Goal: Use online tool/utility: Utilize a website feature to perform a specific function

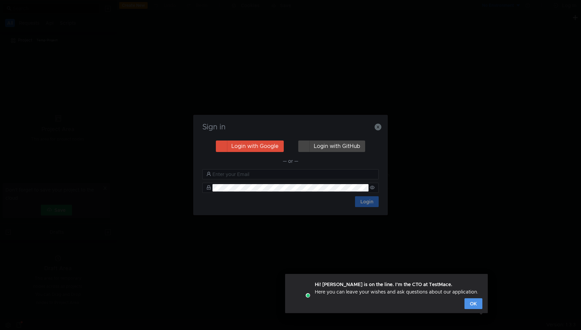
click at [473, 305] on button "OK" at bounding box center [473, 303] width 18 height 11
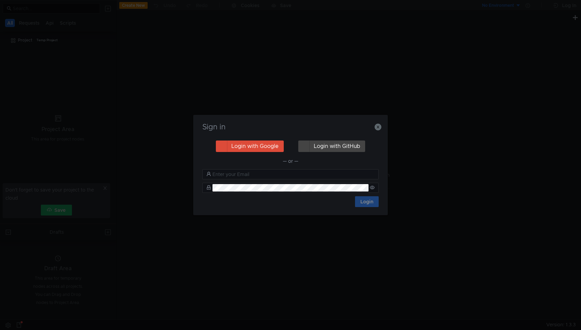
click at [317, 128] on h3 "Sign in" at bounding box center [290, 127] width 178 height 8
click at [326, 145] on button "Login with GitHub" at bounding box center [331, 146] width 67 height 11
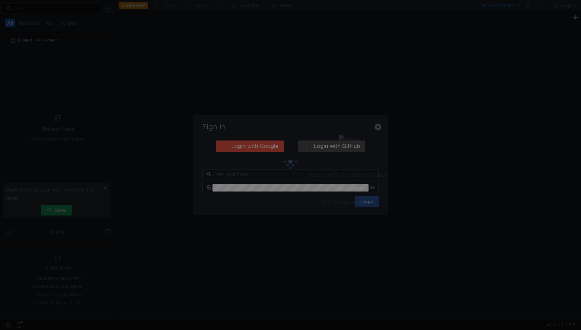
click at [314, 189] on div at bounding box center [290, 165] width 195 height 100
click at [260, 146] on div at bounding box center [290, 165] width 195 height 100
click at [279, 138] on div at bounding box center [290, 165] width 195 height 100
click at [379, 124] on div at bounding box center [290, 165] width 195 height 100
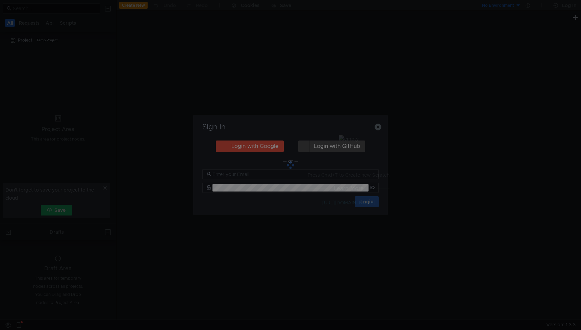
click at [379, 124] on div at bounding box center [290, 165] width 195 height 100
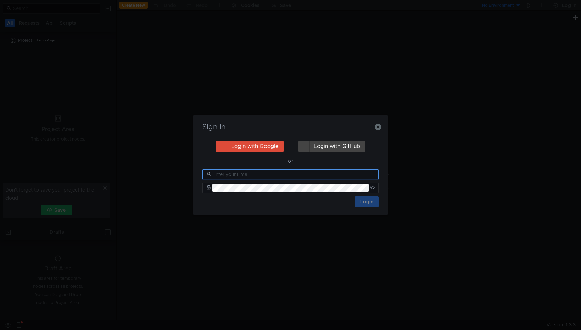
click at [255, 174] on input "text" at bounding box center [293, 174] width 162 height 7
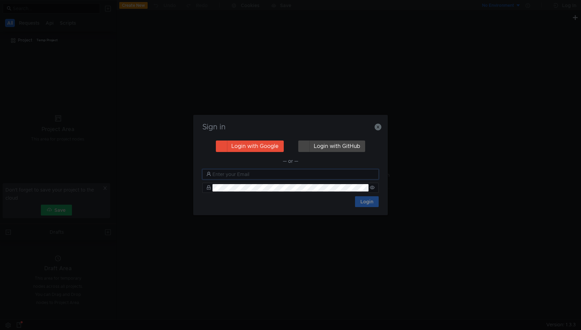
click at [255, 146] on button "Login with Google" at bounding box center [250, 146] width 68 height 11
click at [286, 171] on input "text" at bounding box center [293, 174] width 162 height 7
click at [288, 174] on input "text" at bounding box center [293, 174] width 162 height 7
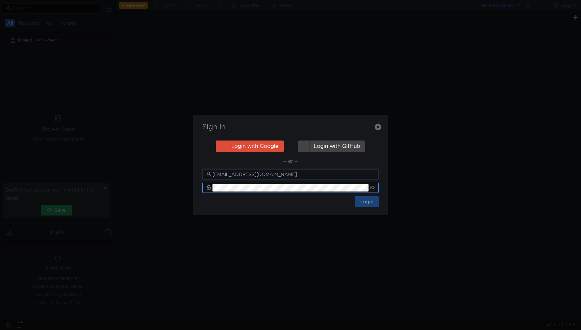
type input "aalinachn@yandex-team.ru"
click at [251, 147] on button "Login with Google" at bounding box center [250, 146] width 68 height 11
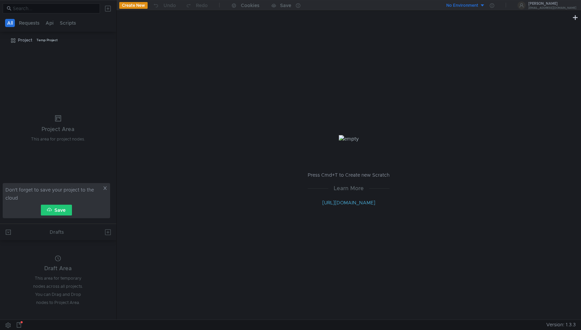
click at [104, 188] on icon at bounding box center [105, 188] width 5 height 5
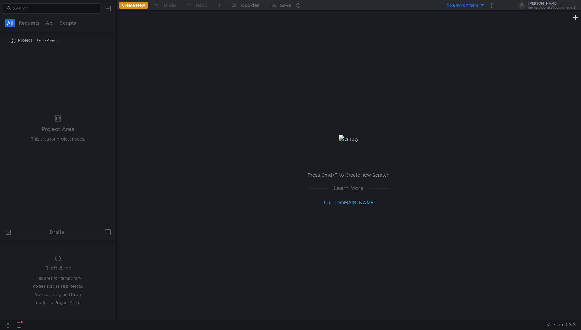
click at [198, 65] on div "Press Cmd+T to Create new Scratch Learn More http://docs.testmace.com" at bounding box center [349, 171] width 464 height 298
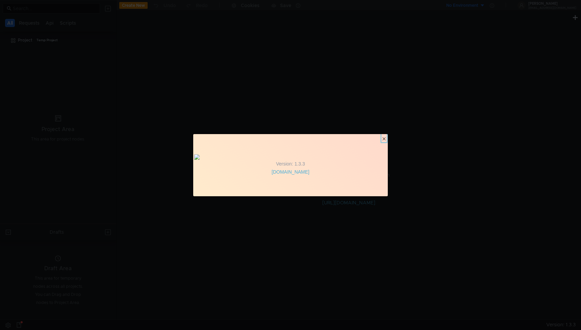
click at [382, 136] on clr-icon "button" at bounding box center [383, 138] width 5 height 5
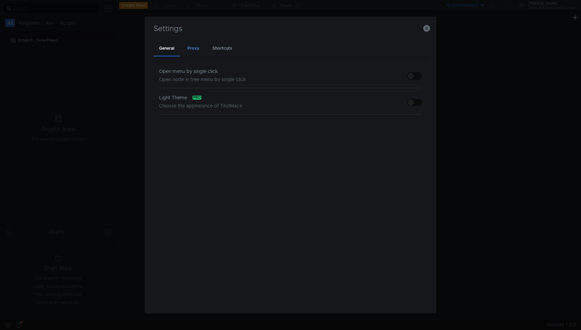
click at [198, 47] on div "Proxy" at bounding box center [193, 49] width 23 height 16
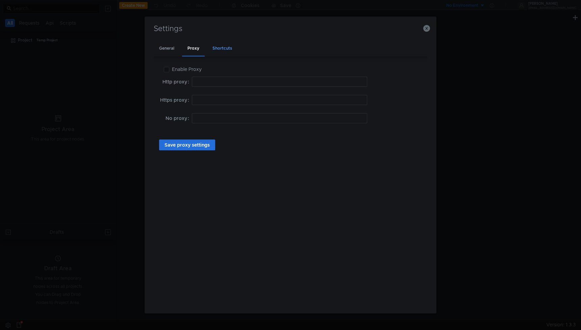
click at [222, 51] on div "Shortcuts" at bounding box center [222, 49] width 30 height 16
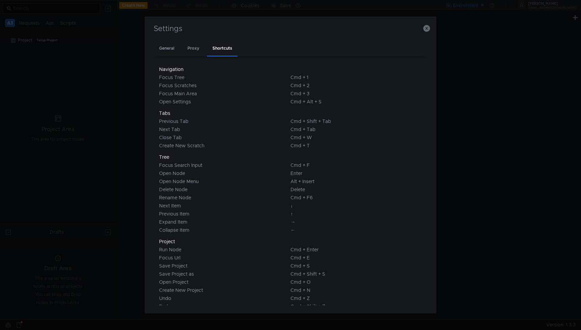
click at [248, 36] on div "Settings" at bounding box center [291, 33] width 276 height 16
click at [172, 47] on div "General" at bounding box center [167, 49] width 26 height 16
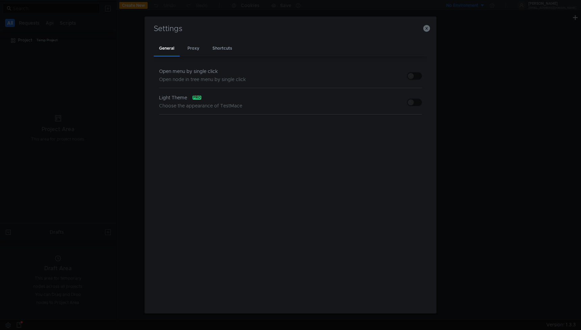
click at [195, 73] on div "Open menu by single click" at bounding box center [202, 71] width 87 height 8
click at [192, 80] on span "Open node in tree menu by single click" at bounding box center [202, 79] width 87 height 6
click at [229, 81] on span "Open node in tree menu by single click" at bounding box center [202, 79] width 87 height 6
click at [167, 81] on span "Open node in tree menu by single click" at bounding box center [202, 79] width 87 height 6
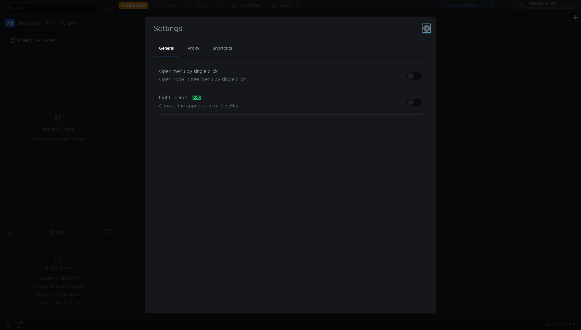
click at [426, 29] on icon "button" at bounding box center [426, 28] width 7 height 7
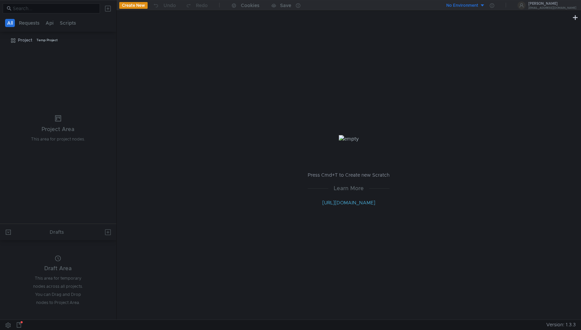
click at [132, 6] on button "Create New" at bounding box center [133, 5] width 28 height 7
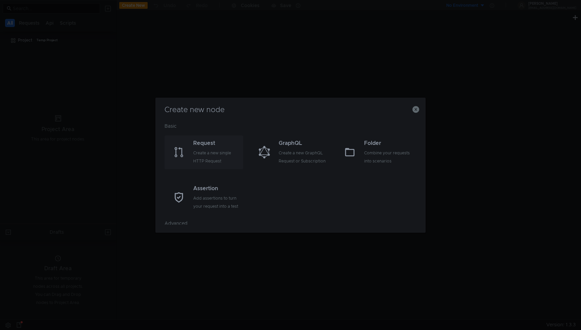
click at [213, 145] on div "Request" at bounding box center [217, 143] width 48 height 8
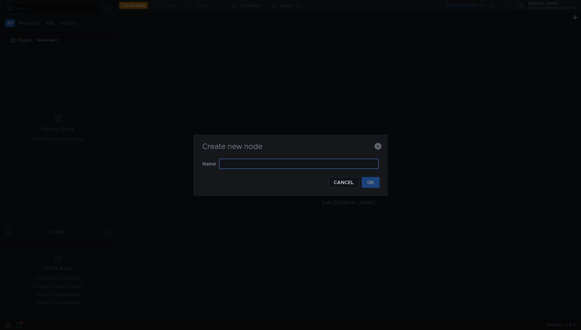
click at [235, 164] on input "text" at bounding box center [298, 164] width 159 height 10
type input "1"
click at [376, 179] on button "OK" at bounding box center [371, 182] width 18 height 11
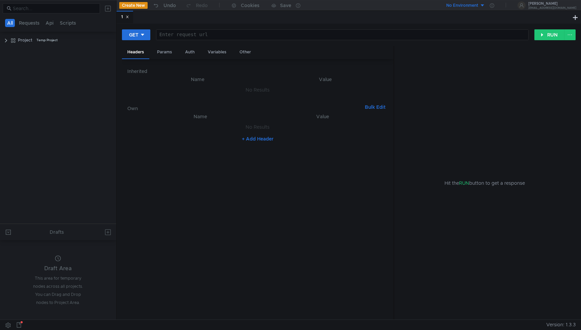
click at [478, 5] on div "No Environment" at bounding box center [462, 5] width 32 height 6
click at [484, 5] on div at bounding box center [290, 165] width 581 height 330
click at [550, 7] on div "[EMAIL_ADDRESS][DOMAIN_NAME]" at bounding box center [552, 8] width 48 height 2
click at [467, 114] on div at bounding box center [290, 165] width 581 height 330
click at [205, 33] on div at bounding box center [342, 40] width 372 height 16
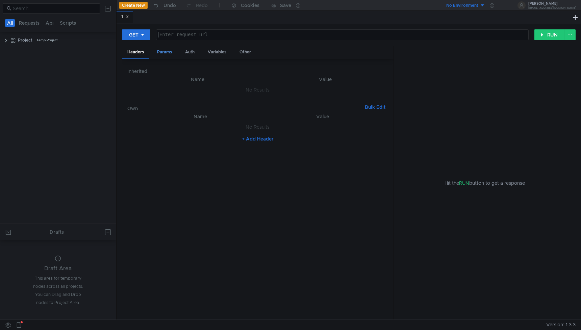
click at [160, 53] on div "Params" at bounding box center [165, 52] width 26 height 12
click at [187, 56] on div "Auth" at bounding box center [190, 52] width 20 height 12
click at [128, 55] on div "Headers" at bounding box center [135, 52] width 27 height 12
click at [142, 40] on button "GET" at bounding box center [136, 34] width 28 height 11
click at [142, 42] on div "GET POST PUT DELETE PATCH OPTIONS" at bounding box center [136, 76] width 29 height 68
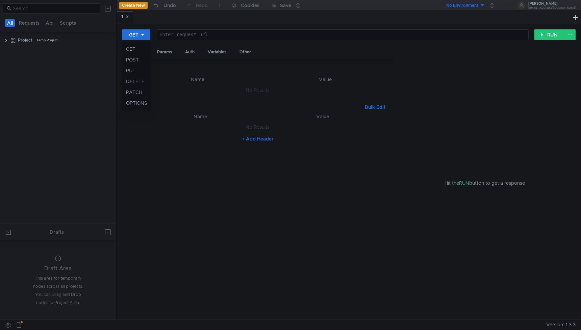
click at [278, 16] on div at bounding box center [290, 165] width 581 height 330
click at [248, 8] on div "Cookies" at bounding box center [250, 5] width 19 height 8
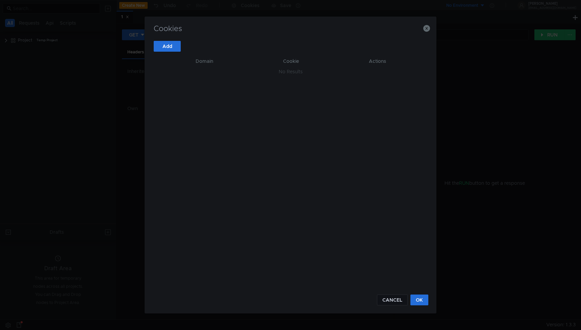
click at [426, 32] on h3 "Cookies" at bounding box center [291, 29] width 276 height 8
click at [425, 29] on icon "button" at bounding box center [426, 28] width 7 height 7
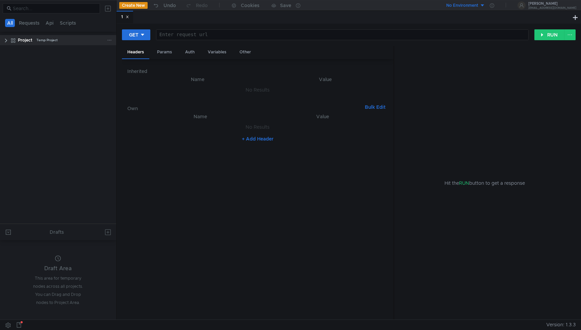
click at [6, 42] on clr-icon at bounding box center [5, 40] width 5 height 5
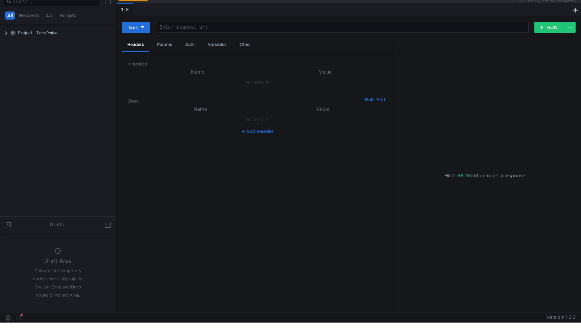
scroll to position [10, 0]
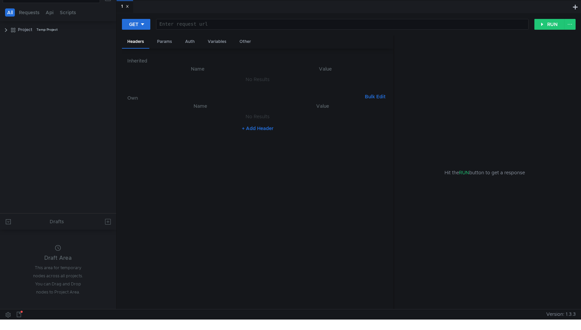
click at [212, 24] on div at bounding box center [342, 30] width 372 height 16
paste textarea "https://api360.yandex.net/directory/v1/org/{orgId}/external_contacts"
type textarea "https://api360.yandex.net/directory/v1/org/{orgId}/external_contacts"
click at [188, 144] on nz-table "Name Value No Results + Add Header" at bounding box center [257, 203] width 261 height 202
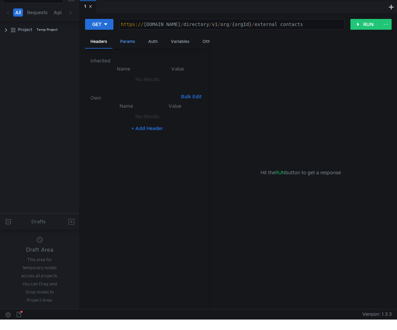
click at [123, 44] on div "Params" at bounding box center [128, 41] width 26 height 12
drag, startPoint x: 127, startPoint y: 9, endPoint x: 240, endPoint y: 4, distance: 113.2
click at [242, 5] on div "1" at bounding box center [234, 6] width 308 height 13
drag, startPoint x: 138, startPoint y: 8, endPoint x: 173, endPoint y: 27, distance: 39.9
click at [173, 27] on nz-tabset "1 GET https://api360.yandex.net/directory/v1/org/{orgId}/external_contacts http…" at bounding box center [238, 154] width 317 height 309
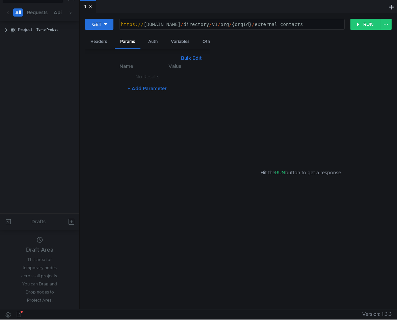
click at [149, 88] on button "+ Add Parameter" at bounding box center [147, 88] width 45 height 8
click at [119, 79] on div at bounding box center [130, 84] width 43 height 16
paste textarea "orgId"
type textarea "orgId"
click at [174, 82] on div at bounding box center [176, 84] width 42 height 16
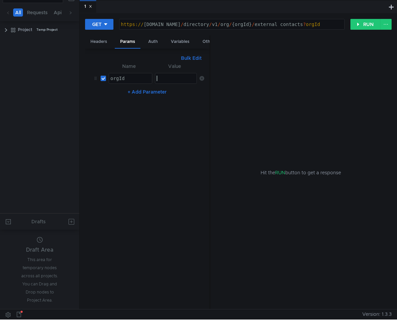
paste textarea "6498161"
type textarea "6498161"
click at [170, 107] on nz-table "Name Value orgId orgId הההההההההההההההההההההההההההההההההההההההההההההההההההההההה…" at bounding box center [148, 183] width 114 height 242
drag, startPoint x: 188, startPoint y: 7, endPoint x: 120, endPoint y: 7, distance: 68.2
click at [120, 7] on div "1" at bounding box center [234, 6] width 308 height 13
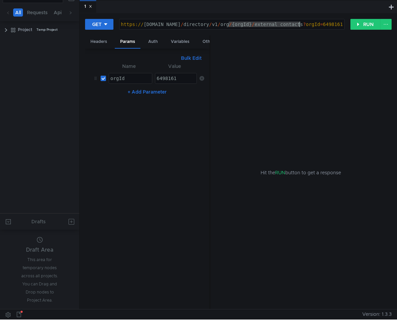
drag, startPoint x: 228, startPoint y: 25, endPoint x: 328, endPoint y: 27, distance: 100.0
click at [328, 27] on div "https:// api360.yandex.net / directory / v1 / org / {orgId} / external_contacts…" at bounding box center [239, 30] width 238 height 16
click at [163, 125] on nz-table "Name Value orgId orgId הההההההההההההההההההההההההההההההההההההההההההההההההההההההה…" at bounding box center [148, 183] width 114 height 242
click at [212, 25] on div "https:// api360.yandex.net / directory / v1 / org / {orgId} / external_contacts…" at bounding box center [239, 30] width 238 height 16
click at [171, 79] on div "6498161" at bounding box center [176, 84] width 42 height 16
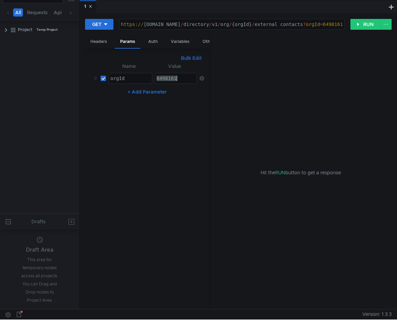
click at [171, 79] on div "6498161" at bounding box center [176, 84] width 42 height 16
click at [251, 22] on div "https:// api360.yandex.net / directory / v1 / org / {orgId} / external_contacts…" at bounding box center [239, 30] width 238 height 16
paste textarea "6498161"
drag, startPoint x: 291, startPoint y: 28, endPoint x: 336, endPoint y: 28, distance: 44.2
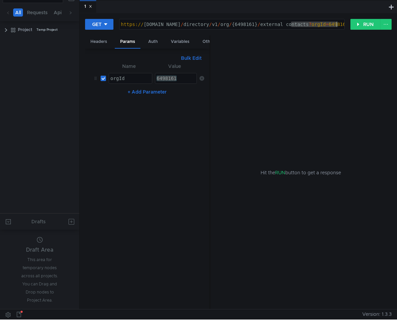
click at [336, 28] on div "https:// api360.yandex.net / directory / v1 / org / {6498161} / external_contac…" at bounding box center [242, 30] width 244 height 16
click at [318, 26] on div "https:// api360.yandex.net / directory / v1 / org / {6498161} / external_contac…" at bounding box center [242, 30] width 244 height 16
drag, startPoint x: 318, startPoint y: 26, endPoint x: 358, endPoint y: 25, distance: 40.2
click at [358, 25] on div "GET https://api360.yandex.net/directory/v1/org/{6498161}/external_contacts ?org…" at bounding box center [238, 27] width 307 height 17
click at [136, 126] on nz-table "Name Value orgId orgId הההההההההההההההההההההההההההההההההההההההההההההההההההההההה…" at bounding box center [148, 183] width 114 height 242
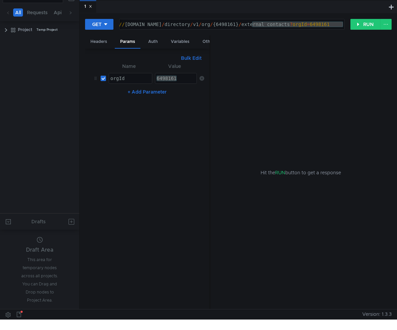
click at [260, 25] on div "https:// api360.yandex.net / directory / v1 / org / {6498161} / external_contac…" at bounding box center [223, 30] width 244 height 16
click at [226, 27] on div "https:// api360.yandex.net / directory / v1 / org / {6498161} / external_contac…" at bounding box center [223, 30] width 244 height 16
click at [249, 26] on div "https:// api360.yandex.net / directory / v1 / org / 6498161} / external_contact…" at bounding box center [223, 30] width 241 height 16
click at [186, 131] on nz-table "Name Value orgId orgId הההההההההההההההההההההההההההההההההההההההההההההההההההההההה…" at bounding box center [148, 183] width 114 height 242
click at [103, 46] on div "Headers" at bounding box center [98, 41] width 27 height 12
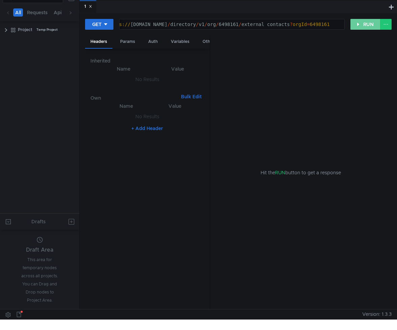
click at [371, 20] on button "RUN" at bounding box center [366, 24] width 30 height 11
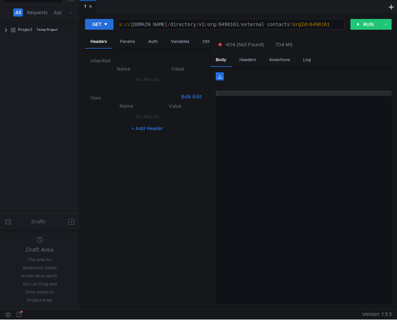
click at [305, 26] on div "https:// api360.yandex.net / directory / v1 / org / 6498161 / external_contacts…" at bounding box center [225, 30] width 238 height 16
type textarea "https://api360.yandex.net/directory/v1/org/6498161/external_contacts?orgId=6498…"
click at [372, 23] on button "RUN" at bounding box center [366, 24] width 30 height 11
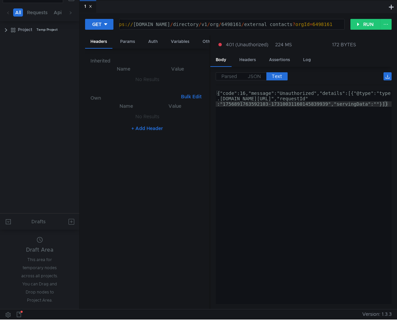
click at [315, 25] on div "https:// api360.yandex.net / directory / v1 / org / 6498161 / external_contacts…" at bounding box center [226, 30] width 235 height 16
drag, startPoint x: 206, startPoint y: 23, endPoint x: 97, endPoint y: 24, distance: 109.4
click at [96, 24] on div "GET https://api360.yandex.net/directory/v1/org/6498161/external_contacts?orgId=…" at bounding box center [217, 24] width 265 height 11
type textarea "{"code":16,"message":"Unauthorized","details":[{"@type":"type.googleapis.com/go…"
click at [231, 101] on div "{"code":16,"message":"Unauthorized","details":[{"@type":"type .googleapis.com/g…" at bounding box center [304, 214] width 176 height 246
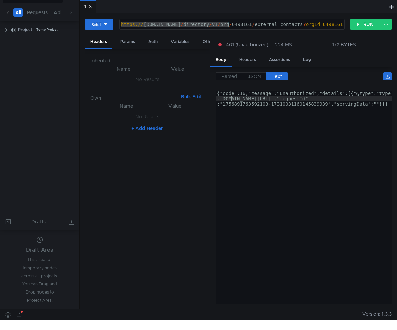
click at [341, 102] on div "{"code":16,"message":"Unauthorized","details":[{"@type":"type .googleapis.com/g…" at bounding box center [304, 214] width 176 height 246
click at [261, 77] on label "JSON" at bounding box center [255, 76] width 24 height 8
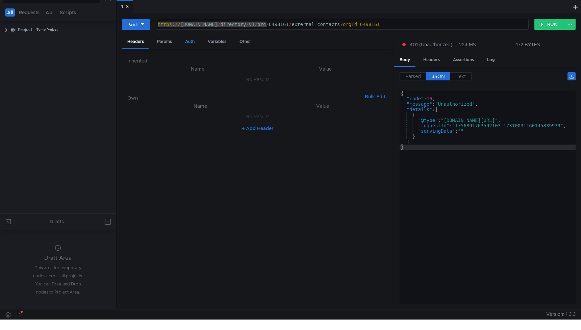
click at [186, 44] on div "Auth" at bounding box center [190, 41] width 20 height 12
click at [161, 41] on div "Params" at bounding box center [165, 41] width 26 height 12
click at [262, 105] on nz-table "Name Value orgId orgId הההההההההההההההההההההההההההההההההההההההההההההההההההההההה…" at bounding box center [257, 183] width 261 height 242
click at [270, 96] on div "+ Add Parameter" at bounding box center [257, 91] width 261 height 11
click at [296, 85] on td "6498161 6498161 ההההההההההההההההההההההההההההההההההההההההההההההההההההההההההההההה…" at bounding box center [322, 78] width 117 height 16
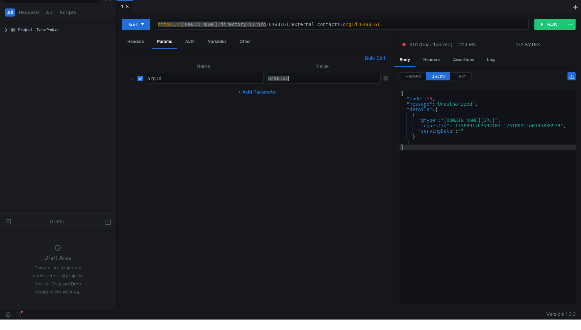
click at [297, 81] on div "6498161" at bounding box center [324, 84] width 115 height 16
click at [358, 167] on nz-table "Name Value orgId orgId הההההההההההההההההההההההההההההההההההההההההההההההההההההההה…" at bounding box center [257, 183] width 261 height 242
click at [250, 24] on div "https:// api360.yandex.net / directory / v1 / org / 6498161 / external_contacts…" at bounding box center [342, 30] width 372 height 16
drag, startPoint x: 405, startPoint y: 26, endPoint x: 153, endPoint y: 24, distance: 251.6
click at [153, 24] on div "GET https://api360.yandex.net/directory/v1/org/6498161/external_contacts?orgId=…" at bounding box center [328, 24] width 412 height 11
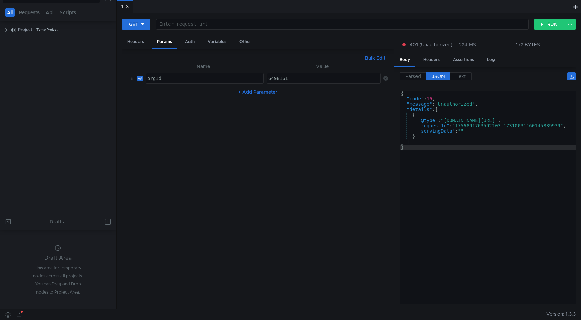
paste textarea
click at [327, 100] on nz-table "Name Value No Results + Add Parameter" at bounding box center [257, 183] width 261 height 242
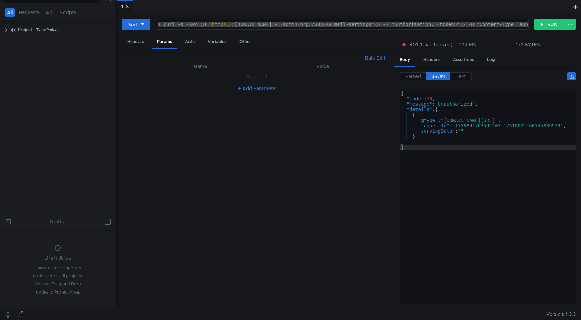
drag, startPoint x: 315, startPoint y: 25, endPoint x: 132, endPoint y: 18, distance: 183.5
click at [132, 19] on div "GET $ curl -s -XPATCH " https:// cloud-api.yandex.ru / v1 / admin / org / 73882…" at bounding box center [328, 24] width 412 height 11
type textarea "$ curl -s -XPATCH "https://cloud-api.yandex.ru/v1/admin/org/7388248/mail-settin…"
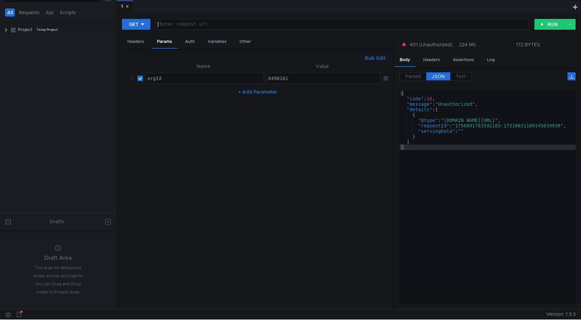
click at [208, 27] on div at bounding box center [342, 30] width 372 height 16
click at [140, 42] on div "Headers" at bounding box center [135, 41] width 27 height 12
paste textarea
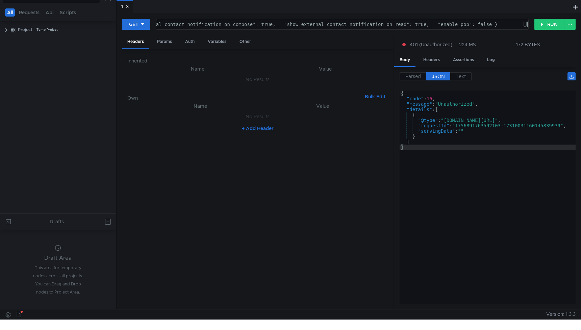
click at [128, 9] on div "1" at bounding box center [125, 6] width 8 height 7
click at [127, 7] on icon at bounding box center [127, 6] width 3 height 3
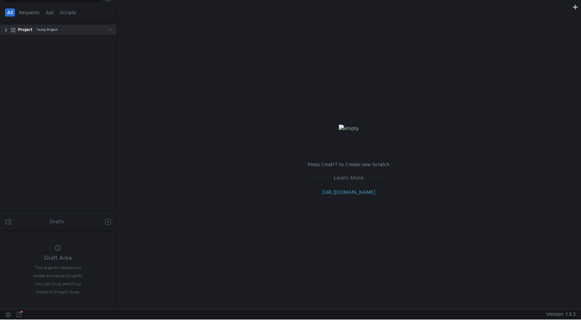
click at [8, 29] on clr-icon at bounding box center [5, 29] width 5 height 5
click at [34, 36] on div "1" at bounding box center [35, 40] width 2 height 10
click at [47, 41] on div "1" at bounding box center [65, 40] width 63 height 10
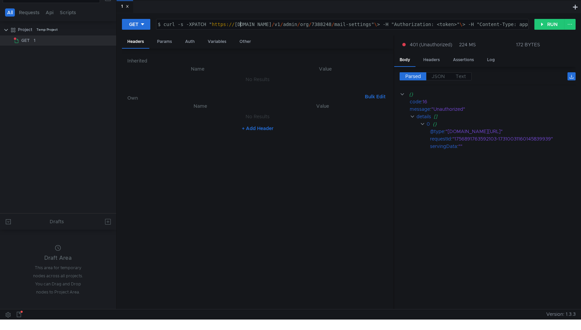
drag, startPoint x: 212, startPoint y: 25, endPoint x: 133, endPoint y: 25, distance: 78.7
click at [133, 25] on div "GET $ curl -s -XPATCH "https://cloud-api.yandex.ru/v1/admin/org/7388248/mail-se…" at bounding box center [328, 24] width 412 height 11
type textarea "https://cloud-api.yandex.ru/v1/admin/org/7388248/mail-settings" \ > -H "Authori…"
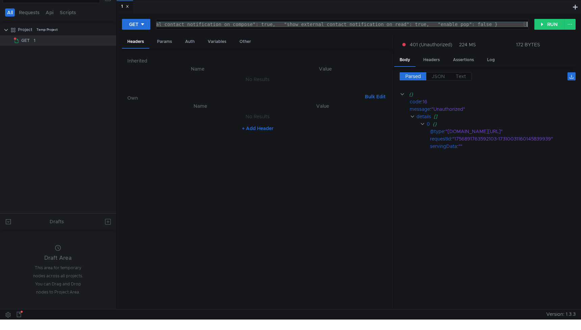
drag, startPoint x: 334, startPoint y: 25, endPoint x: 542, endPoint y: 31, distance: 208.1
click at [542, 31] on div "GET https://cloud-api.yandex.ru/v1/admin/org/7388248/mail-settings" \ > -H "Aut…" at bounding box center [349, 27] width 454 height 17
type textarea "https://cloud-api.yandex.ru/v1/admin/org/7388248/mail-settings"
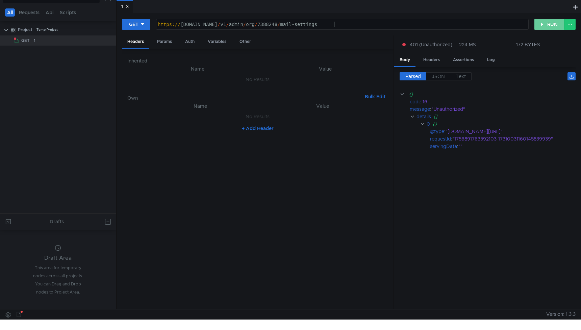
click at [557, 25] on button "RUN" at bounding box center [549, 24] width 30 height 11
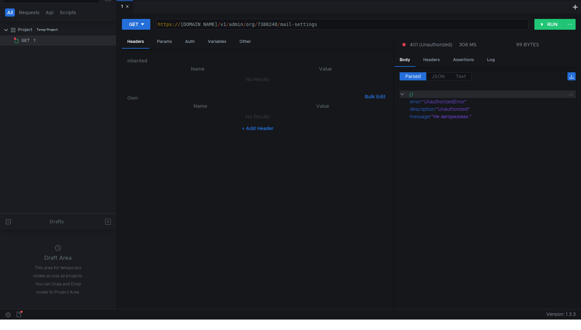
click at [402, 94] on clr-icon at bounding box center [402, 94] width 5 height 5
click at [346, 26] on div "https:// [DOMAIN_NAME] / v1 / admin / org / 7388248 / mail-settings" at bounding box center [342, 30] width 372 height 16
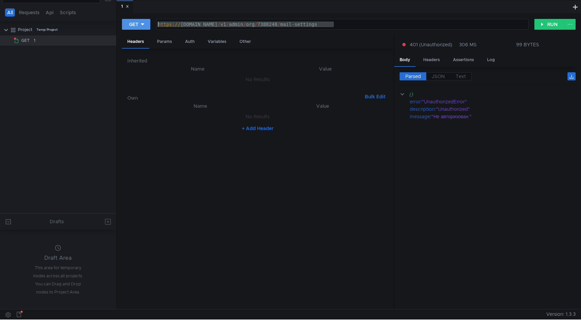
drag, startPoint x: 320, startPoint y: 25, endPoint x: 147, endPoint y: 25, distance: 172.9
click at [147, 25] on div "GET https://cloud-api.yandex.ru/v1/admin/org/7388248/mail-settings https:// clo…" at bounding box center [328, 24] width 412 height 11
paste textarea
type textarea "https://cloud-api.yandex.ru/v1/admin/org/7388248/mail-settings"
drag, startPoint x: 342, startPoint y: 25, endPoint x: 156, endPoint y: 16, distance: 186.3
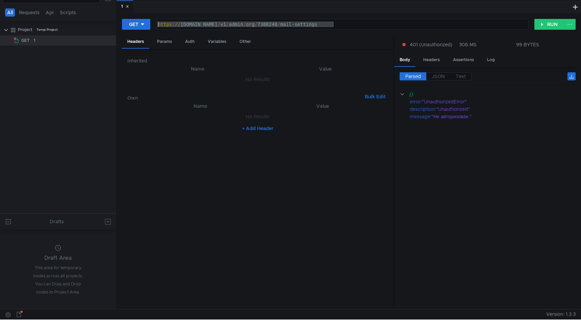
click at [156, 16] on div "GET https://cloud-api.yandex.ru/v1/admin/org/7388248/mail-settings https:// clo…" at bounding box center [349, 161] width 464 height 296
paste textarea "https://cloud-api.yandex.ru/v1/admin/org/7835901/mail-settings"
click at [289, 25] on div "https:// cloud-api.yandex.ru / v1 / admin / org / 7835901 / mail-settings" at bounding box center [342, 30] width 372 height 16
paste textarea "649816"
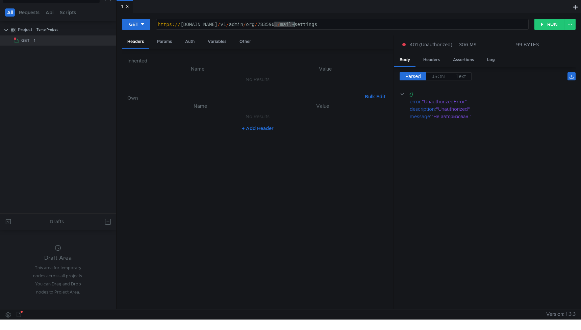
type textarea "[URL][DOMAIN_NAME]"
click at [255, 129] on button "+ Add Header" at bounding box center [257, 128] width 37 height 8
click at [198, 120] on div at bounding box center [205, 124] width 118 height 16
paste textarea "Authorization"
type textarea "Authorization"
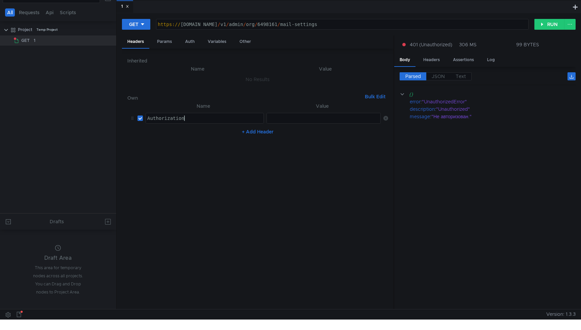
click at [383, 118] on icon at bounding box center [385, 118] width 5 height 5
click at [269, 128] on button "+ Add Header" at bounding box center [257, 128] width 37 height 8
click at [198, 119] on div at bounding box center [205, 124] width 118 height 16
click at [298, 117] on div at bounding box center [324, 124] width 115 height 16
paste textarea "OAuth y0__xCH6PiiqveAAhjv2Dcg"
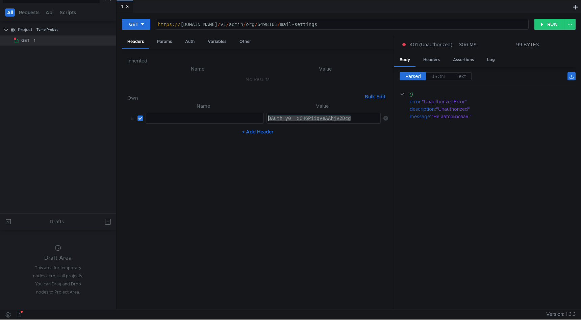
drag, startPoint x: 355, startPoint y: 119, endPoint x: 266, endPoint y: 117, distance: 88.9
click at [267, 117] on div "OAuth y0__xCH6PiiqveAAhjv2Dcg" at bounding box center [324, 124] width 115 height 16
paste textarea "4a569a0fa25f43b1b0d010e0a9ec2f62"
type textarea "4a569a0fa25f43b1b0d010e0a9ec2f62"
click at [207, 122] on div at bounding box center [205, 124] width 118 height 16
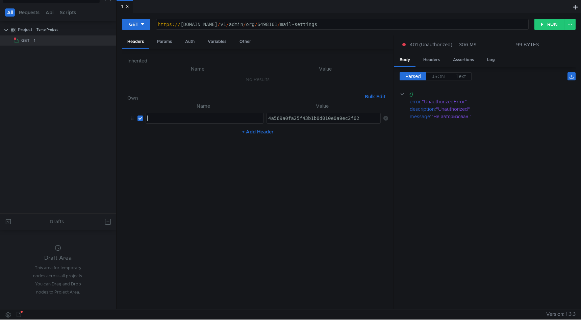
paste textarea "Authorization"
type textarea "Authorization"
click at [209, 149] on nz-table "Name Value Authorization Authorization הההההההההההההההההההההההההההההההההההההההה…" at bounding box center [257, 203] width 261 height 202
click at [546, 26] on button "RUN" at bounding box center [549, 24] width 30 height 11
click at [321, 121] on div "4a569a0fa25f43b1b0d010e0a9ec2f62" at bounding box center [324, 124] width 115 height 16
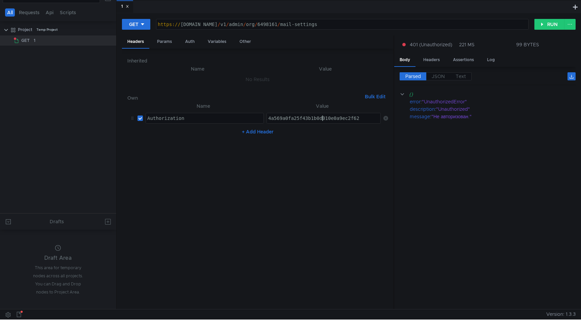
click at [321, 121] on div "4a569a0fa25f43b1b0d010e0a9ec2f62" at bounding box center [324, 124] width 115 height 16
paste textarea "9d8db39e1491488fa7cf3d8b3d73b6dd"
click at [327, 141] on nz-table "Name Value Authorization Authorization הההההההההההההההההההההההההההההההההההההההה…" at bounding box center [257, 203] width 261 height 202
click at [549, 27] on button "RUN" at bounding box center [549, 24] width 30 height 11
click at [305, 119] on div "9d8db39e1491488fa7cf3d8b3d73b6dd" at bounding box center [324, 124] width 115 height 16
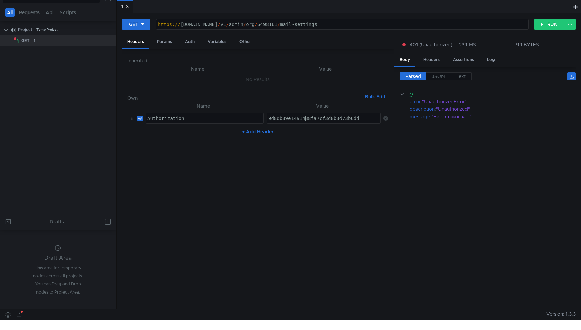
click at [305, 119] on div "9d8db39e1491488fa7cf3d8b3d73b6dd" at bounding box center [324, 124] width 115 height 16
click at [547, 26] on button "RUN" at bounding box center [549, 24] width 30 height 11
click at [337, 116] on div "9d8db39e1491488fa7cf3d8b3d73b6dd" at bounding box center [324, 124] width 115 height 16
click at [336, 119] on div "9d8db39e1491488fa7cf3d8b3d73b6dd" at bounding box center [324, 124] width 115 height 16
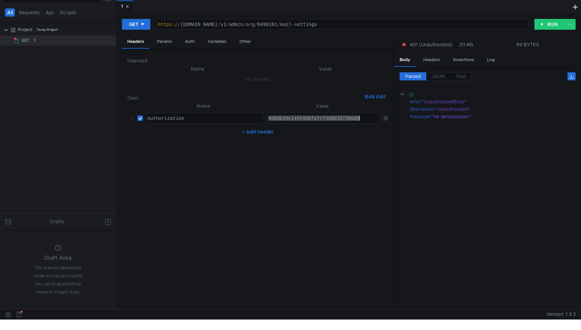
paste textarea "y0__xDci9SlqveAAhjTgDogyu_PpBRsQGx4qyr2r78To6B3gLtEpTMmLw"
type textarea "y0__xDci9SlqveAAhjTgDogyu_PpBRsQGx4qyr2r78To6B3gLtEpTMmLw"
click at [348, 140] on nz-table "Name Value Authorization Authorization הההההההההההההההההההההההההההההההההההההההה…" at bounding box center [257, 203] width 261 height 202
click at [551, 25] on button "RUN" at bounding box center [549, 24] width 30 height 11
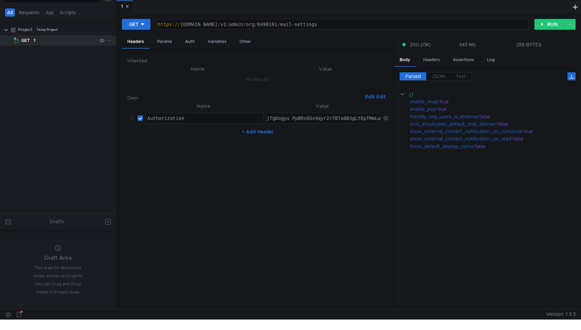
click at [110, 39] on icon at bounding box center [109, 40] width 5 height 5
click at [143, 60] on button "Rename" at bounding box center [137, 60] width 54 height 10
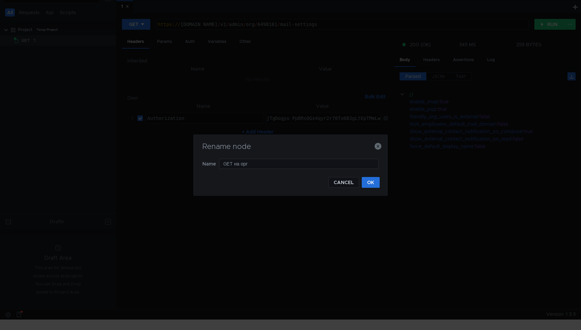
type input "GET на оргу"
click at [367, 184] on button "OK" at bounding box center [371, 182] width 18 height 11
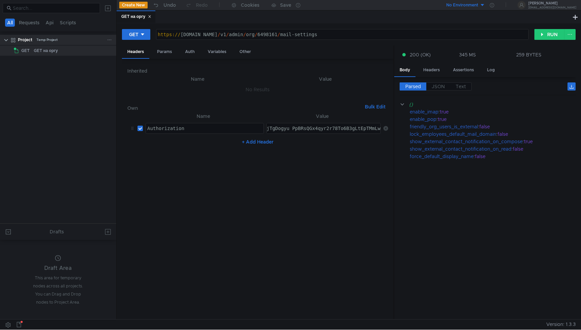
click at [110, 40] on icon at bounding box center [109, 39] width 5 height 5
click at [71, 82] on div at bounding box center [290, 165] width 581 height 330
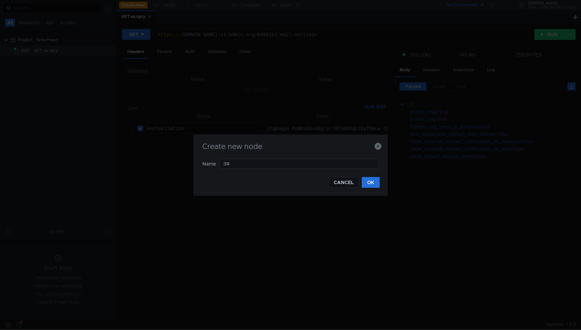
type input "З"
type input "G"
type input "PATCH на оргу"
click at [372, 178] on button "OK" at bounding box center [371, 182] width 18 height 11
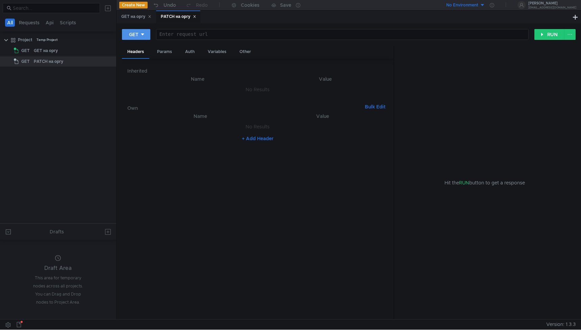
click at [150, 35] on button "GET" at bounding box center [136, 34] width 28 height 11
click at [138, 92] on li "PATCH" at bounding box center [136, 91] width 29 height 11
click at [195, 35] on div at bounding box center [345, 40] width 365 height 16
paste textarea "https://cloud-api-bucket.s3-website.mds.yandex.net/swagger/index.html?url=./api…"
type textarea "https://cloud-api-bucket.s3-website.mds.yandex.net/swagger/index.html?url=./api…"
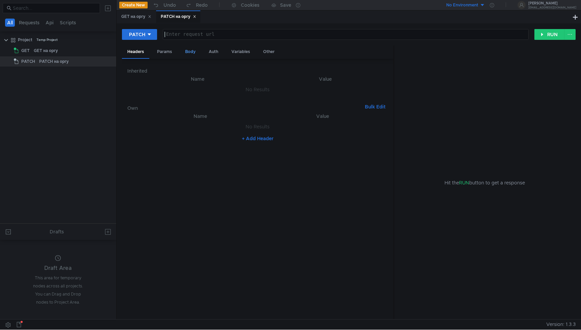
click at [193, 51] on div "Body" at bounding box center [190, 52] width 21 height 12
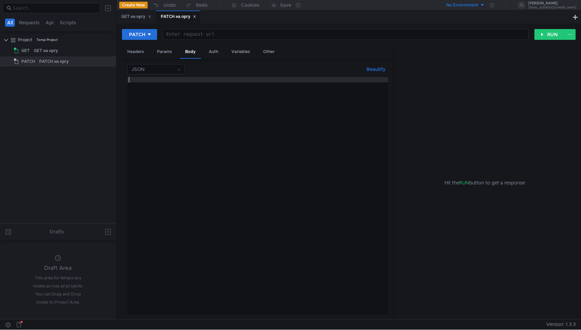
click at [179, 102] on div at bounding box center [257, 201] width 261 height 248
paste textarea "}"
type textarea "}"
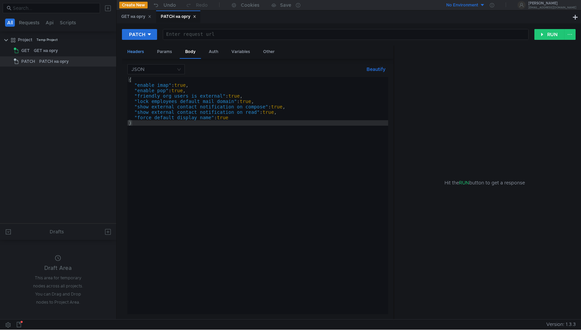
click at [141, 53] on div "Headers" at bounding box center [135, 52] width 27 height 12
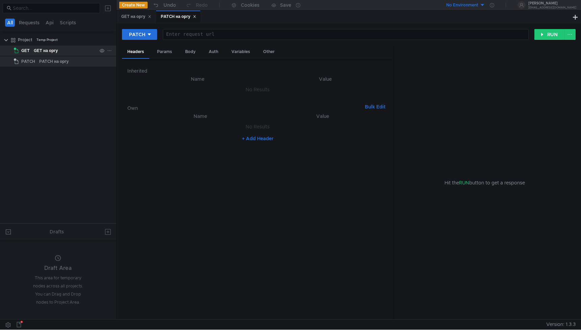
click at [38, 48] on div "GET на оргу" at bounding box center [46, 51] width 24 height 10
click at [129, 18] on div "GET на оргу" at bounding box center [136, 16] width 30 height 7
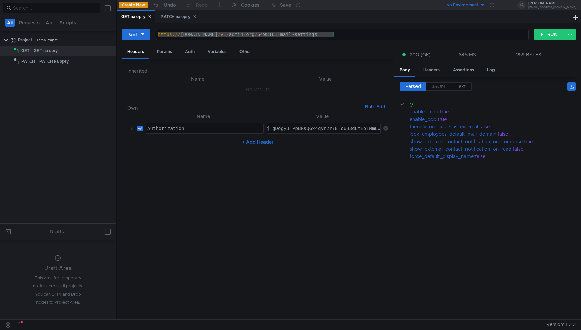
drag, startPoint x: 344, startPoint y: 36, endPoint x: 154, endPoint y: 35, distance: 190.5
click at [154, 35] on div "GET https://cloud-api.yandex.ru/v1/admin/org/6498161/mail-settings https:// clo…" at bounding box center [328, 34] width 412 height 11
click at [180, 19] on div "PATCH на оргу" at bounding box center [178, 16] width 35 height 7
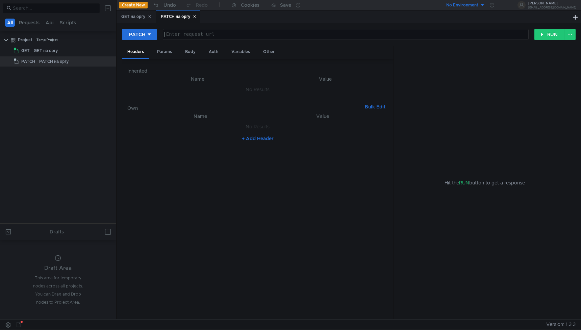
click at [199, 37] on div at bounding box center [345, 40] width 365 height 16
paste textarea "[URL][DOMAIN_NAME]"
type textarea "[URL][DOMAIN_NAME]"
click at [58, 49] on div "GET на оргу" at bounding box center [46, 51] width 24 height 10
click at [130, 20] on div "GET на оргу" at bounding box center [136, 16] width 30 height 7
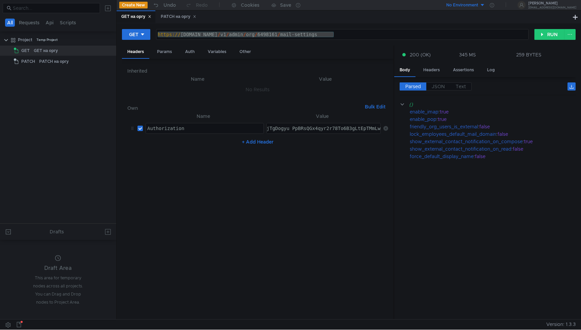
click at [174, 131] on div "Authorization" at bounding box center [205, 134] width 118 height 16
click at [184, 14] on div "PATCH на оргу" at bounding box center [178, 16] width 35 height 7
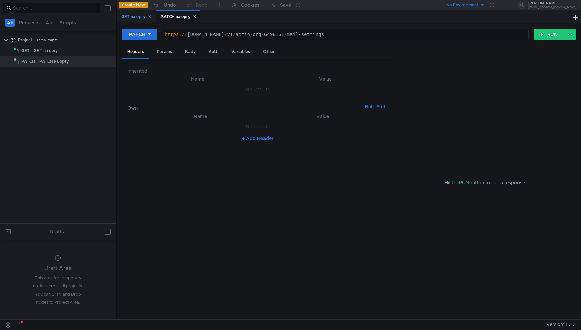
click at [137, 18] on div "GET на оргу" at bounding box center [136, 16] width 30 height 7
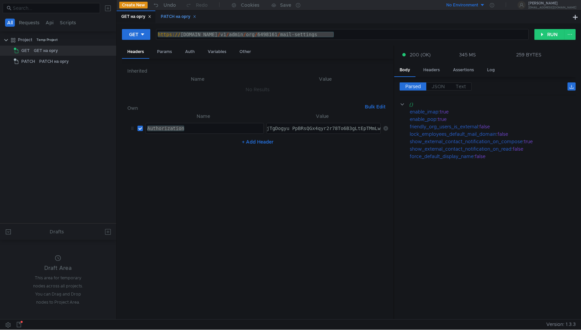
click at [170, 16] on div "PATCH на оргу" at bounding box center [178, 16] width 35 height 7
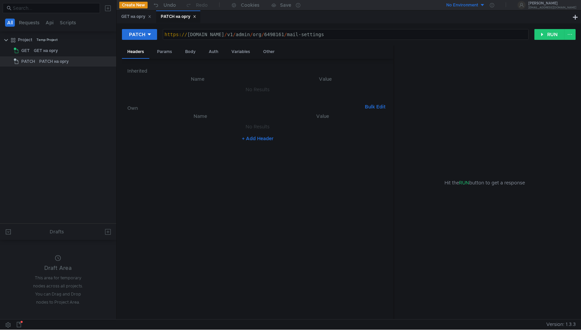
click at [251, 138] on button "+ Add Header" at bounding box center [257, 138] width 37 height 8
click at [179, 128] on div at bounding box center [205, 134] width 118 height 16
paste textarea "Authorization"
type textarea "Authorization"
click at [141, 17] on div "GET на оргу" at bounding box center [136, 16] width 30 height 7
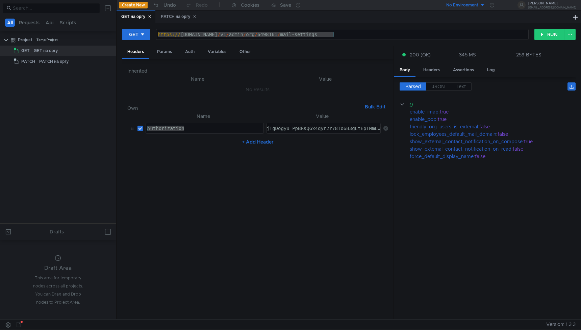
click at [341, 128] on div "y0__xDci9SlqveAAhjTgDogyu_PpBRsQGx4qyr2r78To6B3gLtEpTMmLw" at bounding box center [299, 134] width 164 height 16
click at [175, 19] on div "PATCH на оргу" at bounding box center [178, 16] width 35 height 7
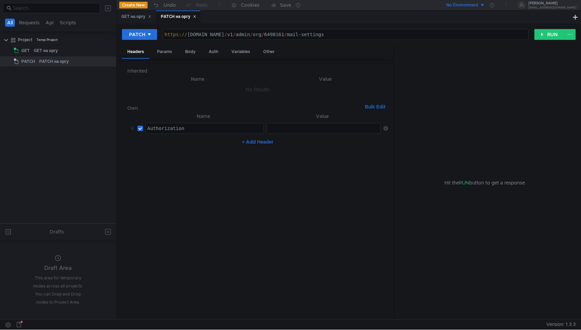
click at [286, 127] on div at bounding box center [324, 134] width 115 height 16
paste textarea "y0__xDci9SlqveAAhjTgDogyu_PpBRsQGx4qyr2r78To6B3gLtEpTMmLw"
type textarea "y0__xDci9SlqveAAhjTgDogyu_PpBRsQGx4qyr2r78To6B3gLtEpTMmLw"
click at [299, 171] on nz-table "Name Value Authorization Authorization הההההההההההההההההההההההההההההההההההההההה…" at bounding box center [257, 213] width 261 height 202
click at [295, 165] on nz-table "Name Value Authorization Authorization הההההההההההההההההההההההההההההההההההההההה…" at bounding box center [257, 213] width 261 height 202
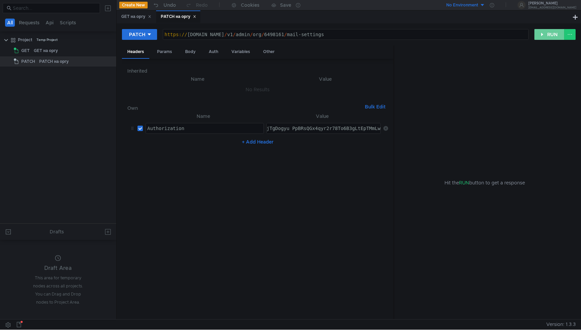
click at [542, 37] on button "RUN" at bounding box center [549, 34] width 30 height 11
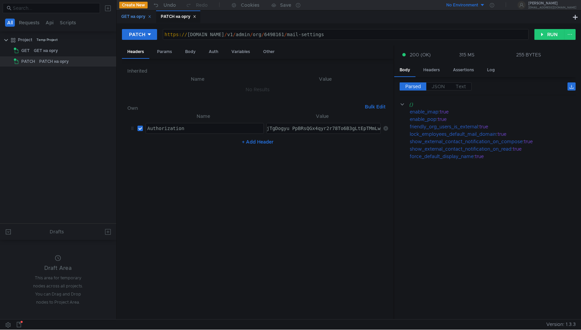
click at [136, 14] on div "GET на оргу" at bounding box center [136, 16] width 30 height 7
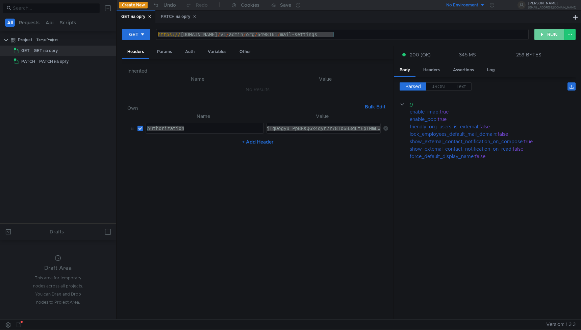
click at [543, 37] on button "RUN" at bounding box center [549, 34] width 30 height 11
click at [173, 22] on div "PATCH на оргу" at bounding box center [178, 16] width 44 height 12
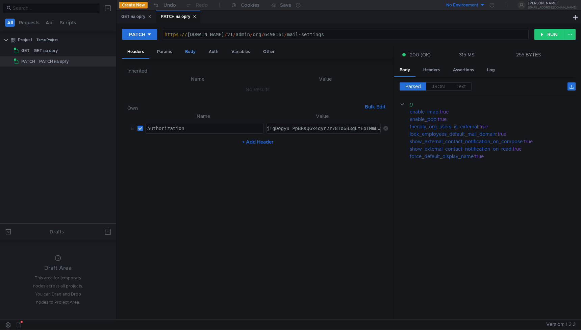
click at [192, 54] on div "Body" at bounding box center [190, 52] width 21 height 12
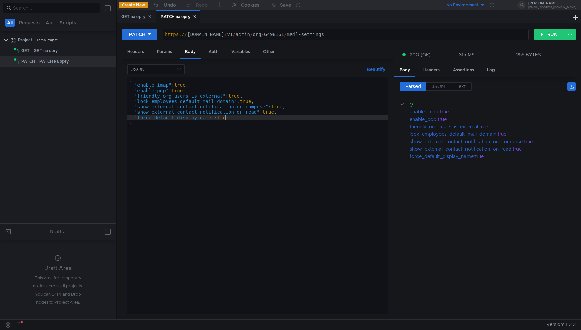
click at [225, 119] on div "{ "enable_imap" : true , "enable_pop" : true , "friendly_org_users_is_external"…" at bounding box center [257, 201] width 261 height 248
click at [237, 96] on div "{ "enable_imap" : true , "enable_pop" : true , "friendly_org_users_is_external"…" at bounding box center [257, 201] width 261 height 248
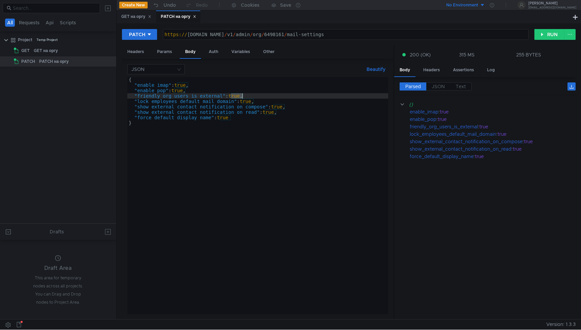
click at [237, 96] on div "{ "enable_imap" : true , "enable_pop" : true , "friendly_org_users_is_external"…" at bounding box center [257, 201] width 261 height 248
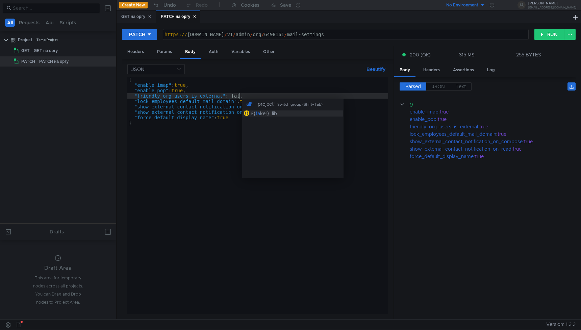
scroll to position [0, 8]
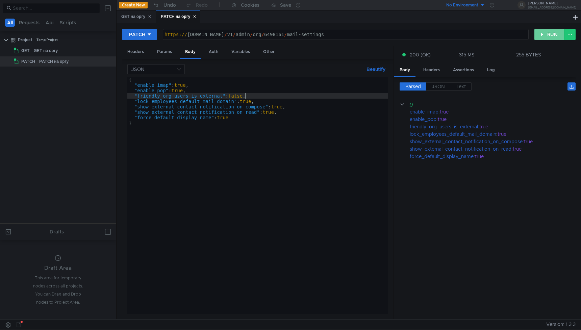
type textarea ""friendly_org_users_is_external": false,"
click at [541, 32] on button "RUN" at bounding box center [549, 34] width 30 height 11
click at [326, 35] on div "https:// [DOMAIN_NAME] / v1 / admin / org / 6498161 / mail-settings" at bounding box center [345, 40] width 365 height 16
click at [240, 98] on div "{ "enable_imap" : true , "enable_pop" : true , "friendly_org_users_is_external"…" at bounding box center [257, 201] width 261 height 248
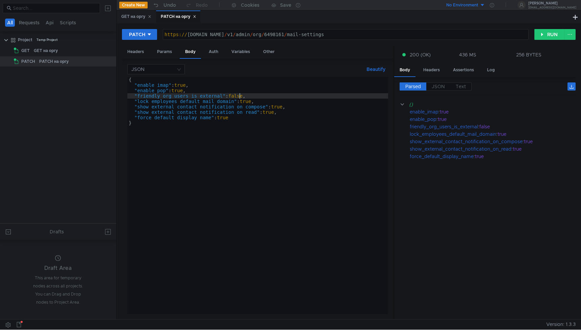
click at [240, 98] on div "{ "enable_imap" : true , "enable_pop" : true , "friendly_org_users_is_external"…" at bounding box center [257, 201] width 261 height 248
paste textarea "6498161"
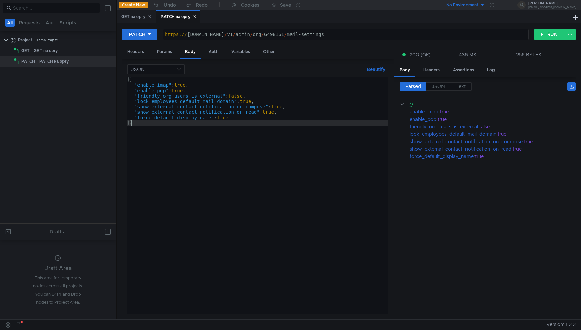
click at [239, 97] on div "{ "enable_imap" : true , "enable_pop" : true , "friendly_org_users_is_external"…" at bounding box center [257, 201] width 261 height 248
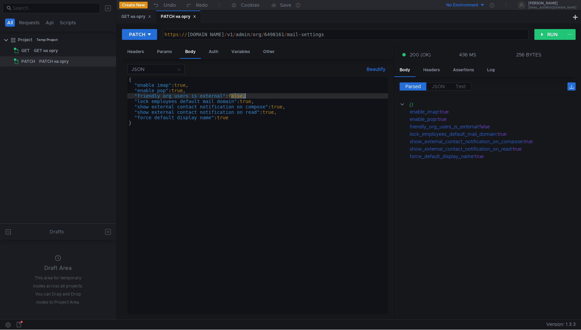
click at [239, 97] on div "{ "enable_imap" : true , "enable_pop" : true , "friendly_org_users_is_external"…" at bounding box center [257, 201] width 261 height 248
click at [320, 144] on div "{ "enable_imap" : true , "enable_pop" : true , "friendly_org_users_is_external"…" at bounding box center [257, 201] width 261 height 248
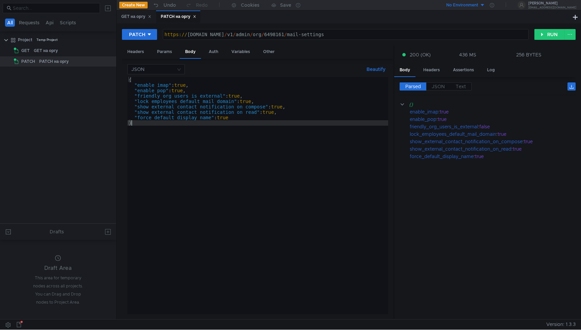
scroll to position [0, 0]
click at [549, 36] on button "RUN" at bounding box center [549, 34] width 30 height 11
click at [237, 96] on div "{ "enable_imap" : true , "enable_pop" : true , "friendly_org_users_is_external"…" at bounding box center [257, 201] width 261 height 248
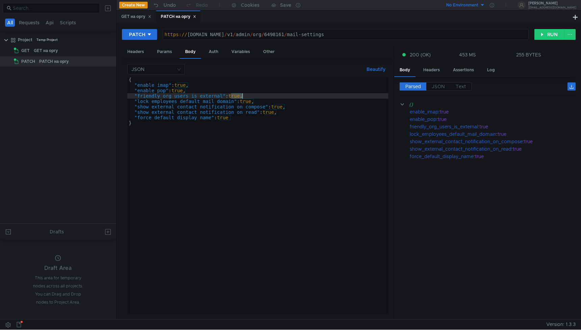
click at [237, 96] on div "{ "enable_imap" : true , "enable_pop" : true , "friendly_org_users_is_external"…" at bounding box center [257, 201] width 261 height 248
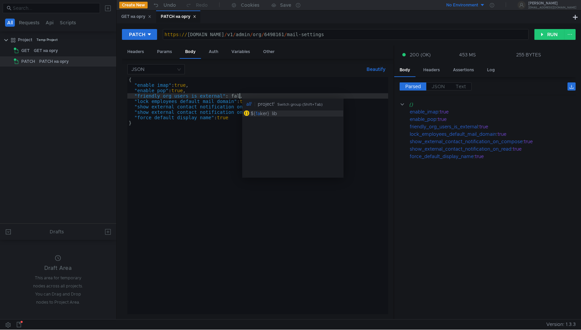
scroll to position [0, 8]
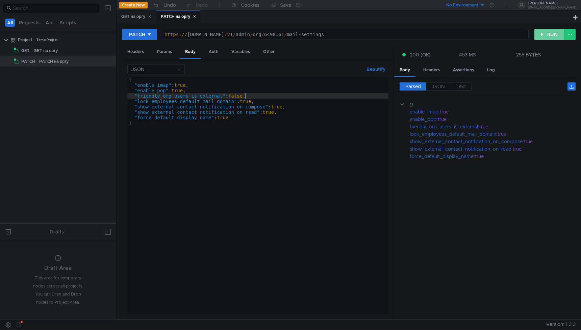
type textarea ""friendly_org_users_is_external": false,"
click at [544, 35] on button "RUN" at bounding box center [549, 34] width 30 height 11
drag, startPoint x: 357, startPoint y: 36, endPoint x: 304, endPoint y: 37, distance: 52.7
click at [304, 37] on div "https:// cloud-api.yandex.ru / v1 / admin / org / 6498161 / mail-settings" at bounding box center [345, 40] width 365 height 16
drag, startPoint x: 250, startPoint y: 96, endPoint x: 134, endPoint y: 97, distance: 115.5
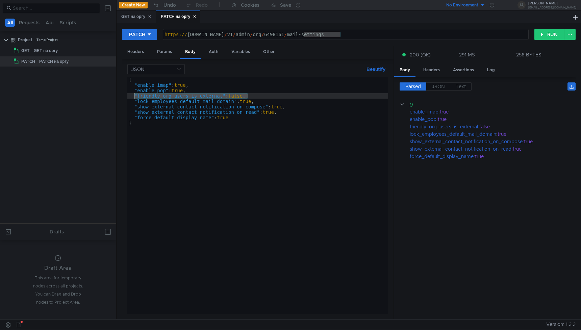
click at [134, 97] on div "{ "enable_imap" : true , "enable_pop" : true , "friendly_org_users_is_external"…" at bounding box center [257, 201] width 261 height 248
drag, startPoint x: 268, startPoint y: 34, endPoint x: 350, endPoint y: 39, distance: 82.5
click at [350, 39] on div "https:// cloud-api.yandex.ru / v1 / admin / org / 6498161 / mail-settings" at bounding box center [345, 40] width 365 height 16
click at [132, 19] on div "GET на оргу" at bounding box center [136, 16] width 30 height 7
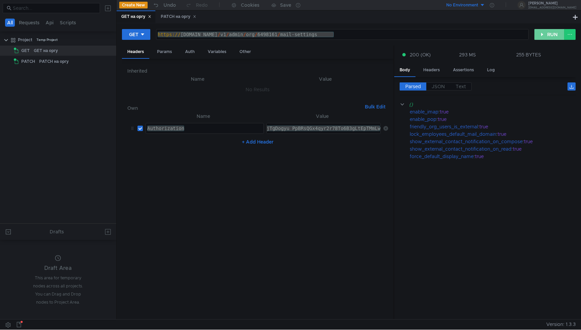
click at [547, 32] on button "RUN" at bounding box center [549, 34] width 30 height 11
click at [280, 35] on div "https:// [DOMAIN_NAME] / v1 / admin / org / 6498161 / mail-settings" at bounding box center [342, 40] width 372 height 16
paste textarea "7943294"
type textarea "[URL][DOMAIN_NAME]"
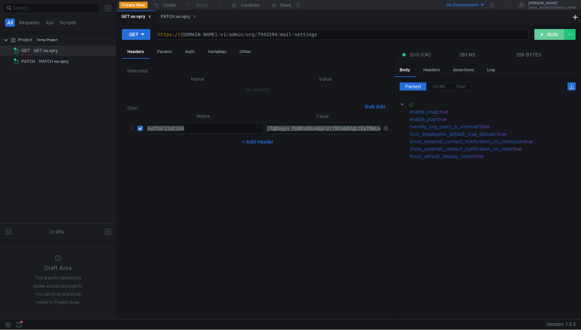
click at [550, 34] on button "RUN" at bounding box center [549, 34] width 30 height 11
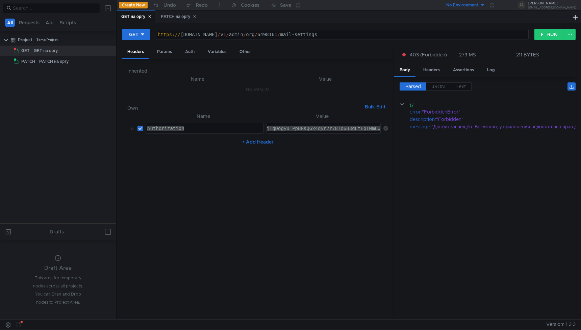
click at [341, 175] on nz-table "Name Value Authorization Authorization הההההההההההההההההההההההההההההההההההההההה…" at bounding box center [257, 213] width 261 height 202
click at [541, 36] on button "RUN" at bounding box center [549, 34] width 30 height 11
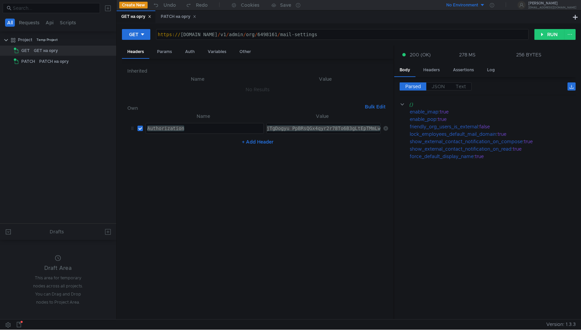
click at [469, 169] on cdk-virtual-scroll-viewport "{} enable_imap : true enable_pop : true friendly_org_users_is_external : false …" at bounding box center [488, 207] width 176 height 213
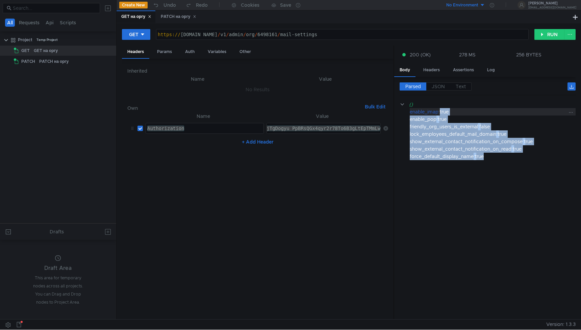
drag, startPoint x: 501, startPoint y: 158, endPoint x: 409, endPoint y: 110, distance: 103.3
click at [409, 110] on div "{} enable_imap : true enable_pop : true friendly_org_users_is_external : false …" at bounding box center [488, 130] width 176 height 59
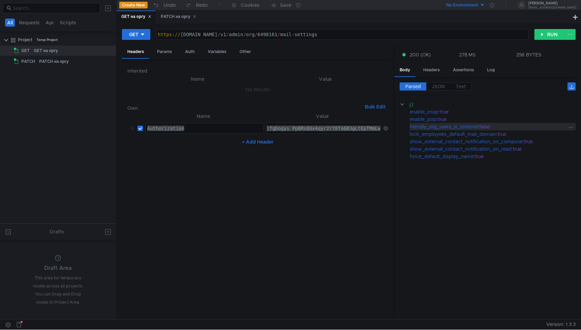
click at [508, 126] on div "false" at bounding box center [524, 126] width 91 height 7
drag, startPoint x: 509, startPoint y: 127, endPoint x: 409, endPoint y: 127, distance: 100.3
click at [410, 127] on div "friendly_org_users_is_external : false" at bounding box center [493, 126] width 166 height 7
copy div "friendly_org_users_is_external : false"
click at [549, 32] on button "RUN" at bounding box center [549, 34] width 30 height 11
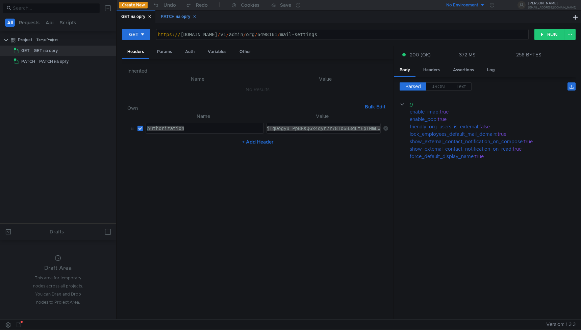
click at [169, 16] on div "PATCH на оргу" at bounding box center [178, 16] width 35 height 7
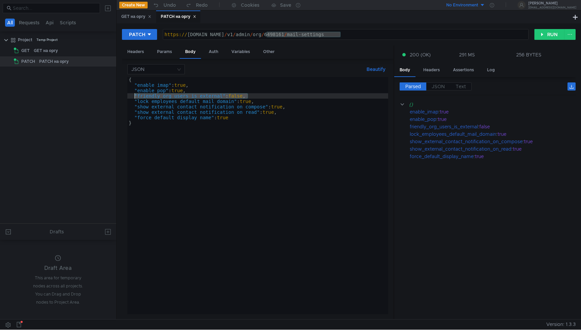
click at [238, 97] on div "{ "enable_imap" : true , "enable_pop" : true , "friendly_org_users_is_external"…" at bounding box center [257, 201] width 261 height 248
type textarea ""friendly_org_users_is_external": true,"
click at [548, 32] on button "RUN" at bounding box center [549, 34] width 30 height 11
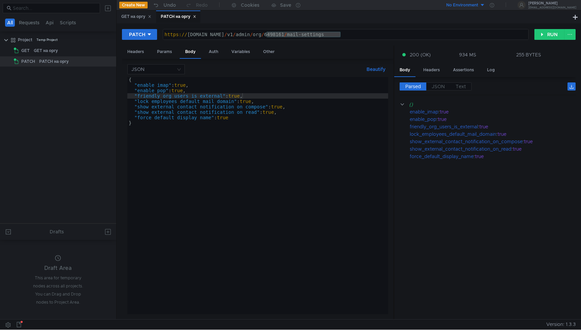
scroll to position [0, 8]
click at [239, 96] on div "{ "enable_imap" : true , "enable_pop" : true , "friendly_org_users_is_external"…" at bounding box center [257, 201] width 261 height 248
type textarea ""friendly_org_users_is_external": false,"
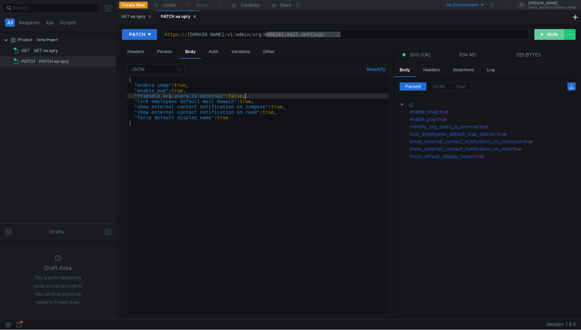
click at [548, 32] on button "RUN" at bounding box center [549, 34] width 30 height 11
click at [136, 18] on div "GET на оргу" at bounding box center [136, 16] width 30 height 7
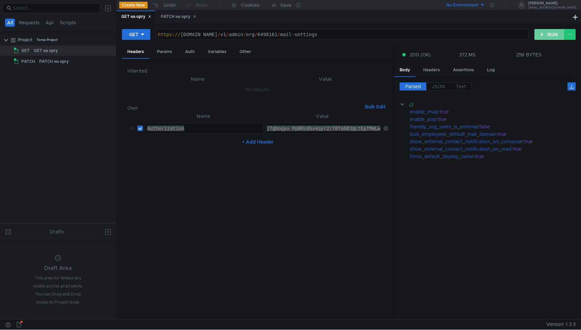
click at [545, 36] on button "RUN" at bounding box center [549, 34] width 30 height 11
